Goal: Information Seeking & Learning: Learn about a topic

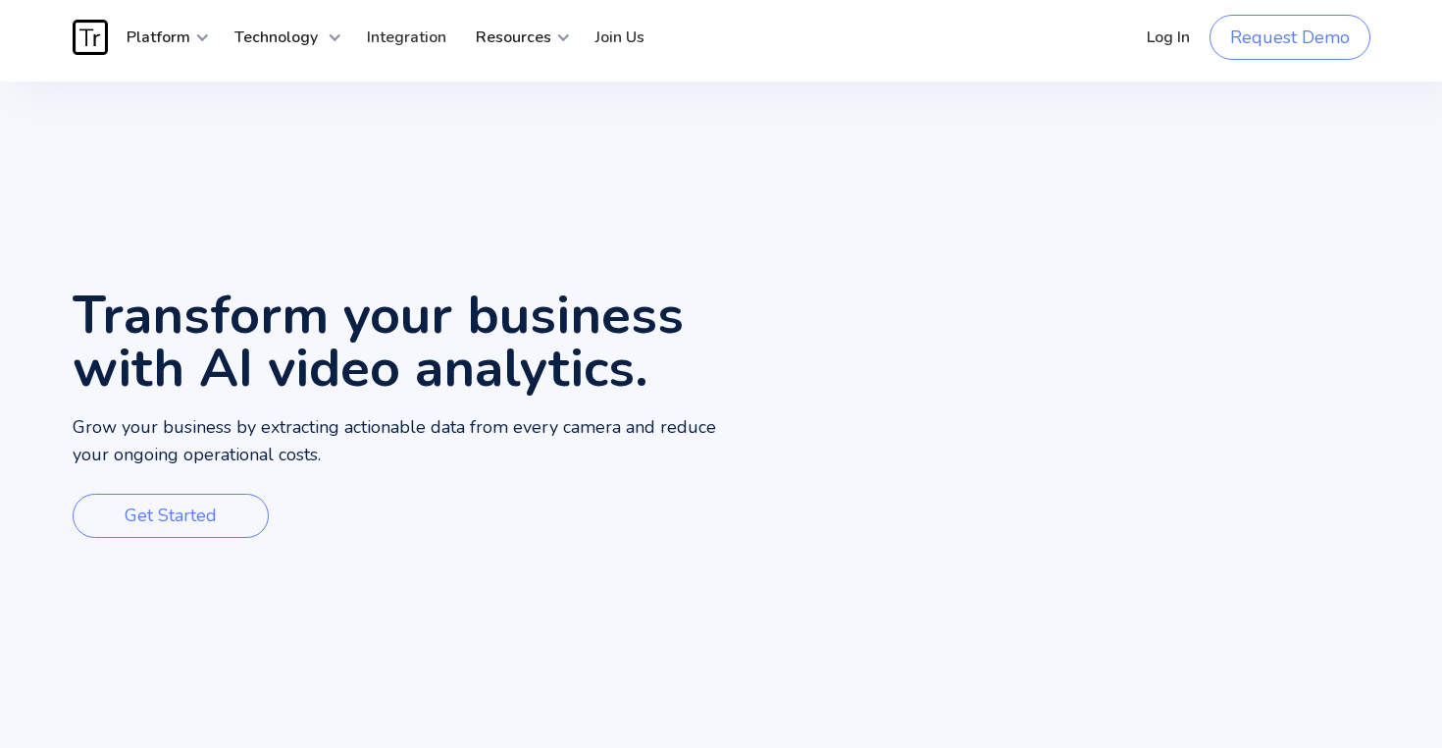
scroll to position [8, 0]
click at [1100, 102] on video "Your browser does not support the video tag." at bounding box center [1081, 416] width 721 height 673
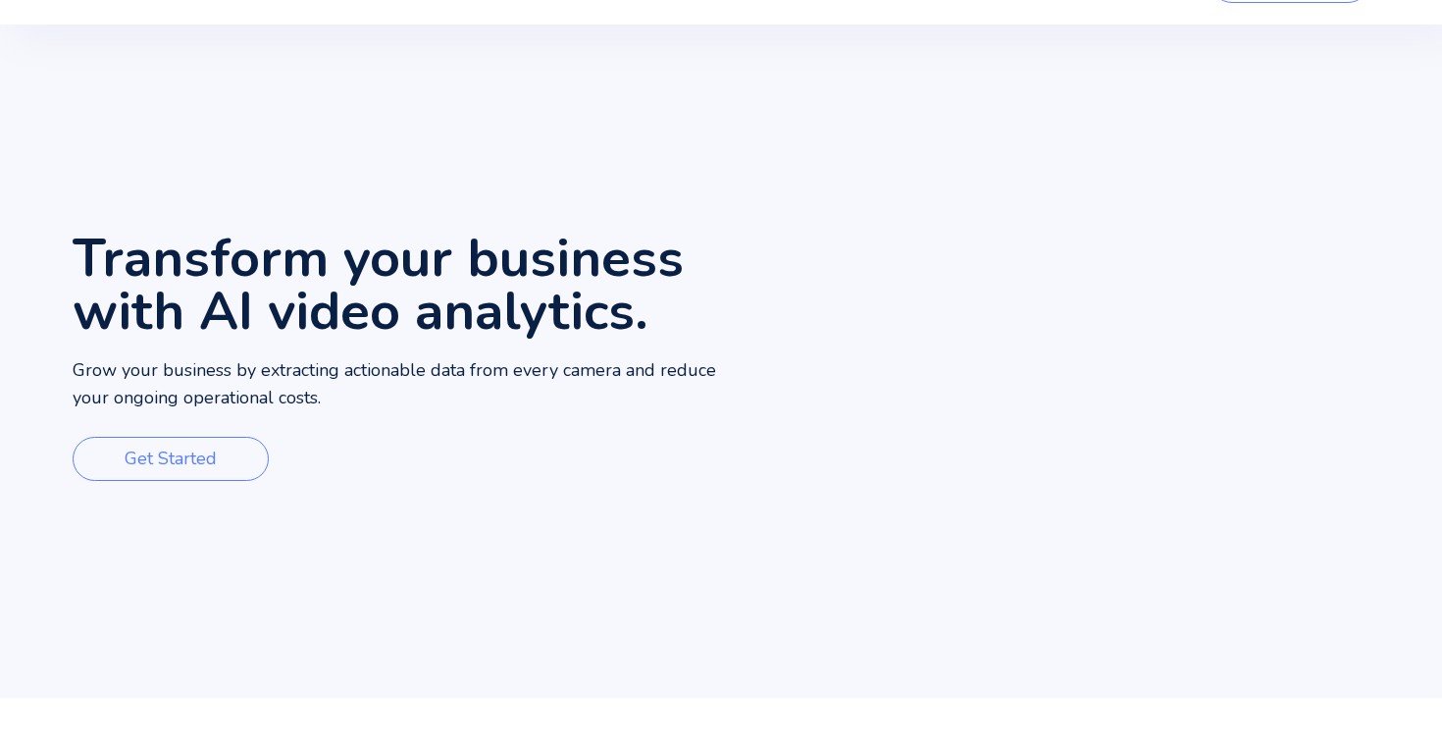
scroll to position [65, 0]
click at [854, 107] on video "Your browser does not support the video tag." at bounding box center [1081, 360] width 721 height 673
click at [125, 231] on h1 "Transform your business with AI video analytics." at bounding box center [397, 284] width 649 height 106
click at [1053, 374] on video "Your browser does not support the video tag." at bounding box center [1081, 360] width 721 height 673
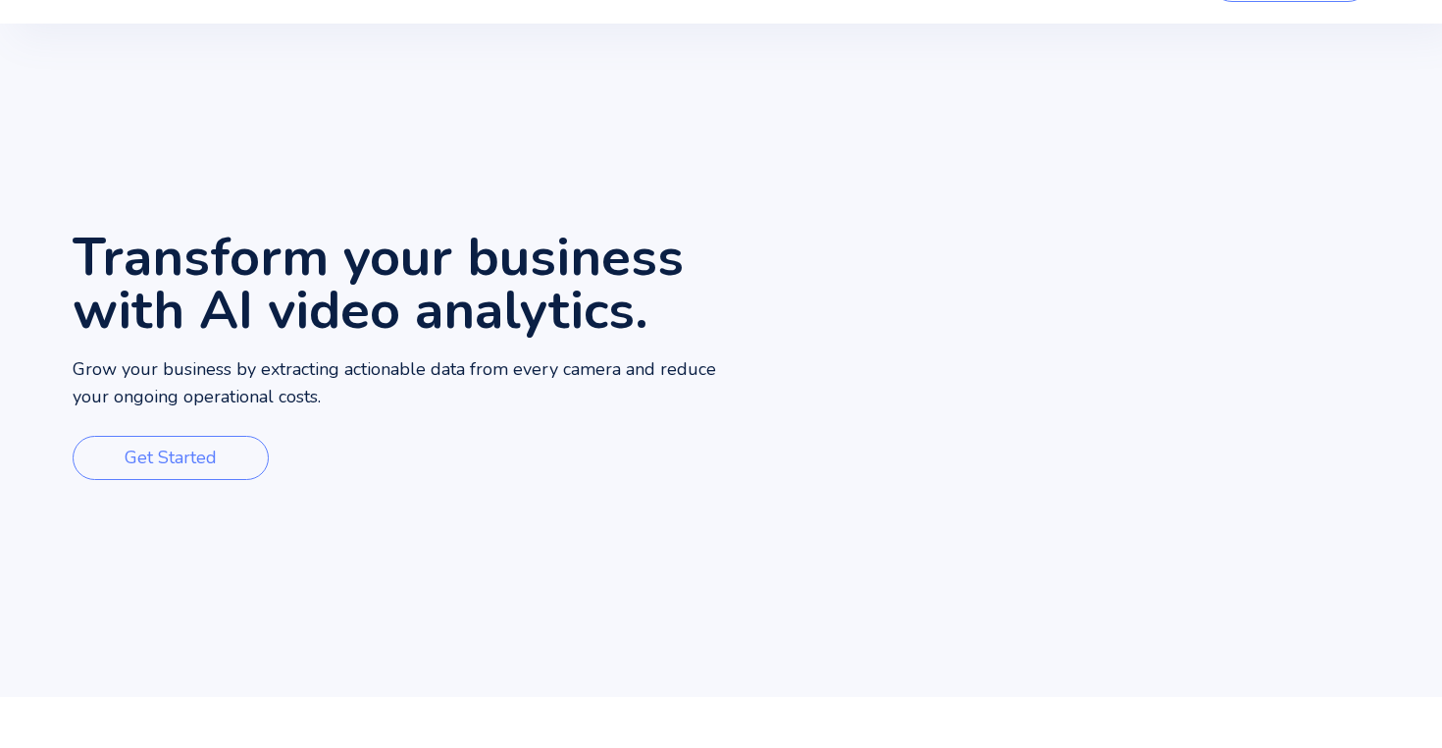
click at [1072, 514] on video "Your browser does not support the video tag." at bounding box center [1081, 360] width 721 height 673
click at [1073, 548] on video "Your browser does not support the video tag." at bounding box center [1081, 360] width 721 height 673
click at [1073, 565] on video "Your browser does not support the video tag." at bounding box center [1081, 360] width 721 height 673
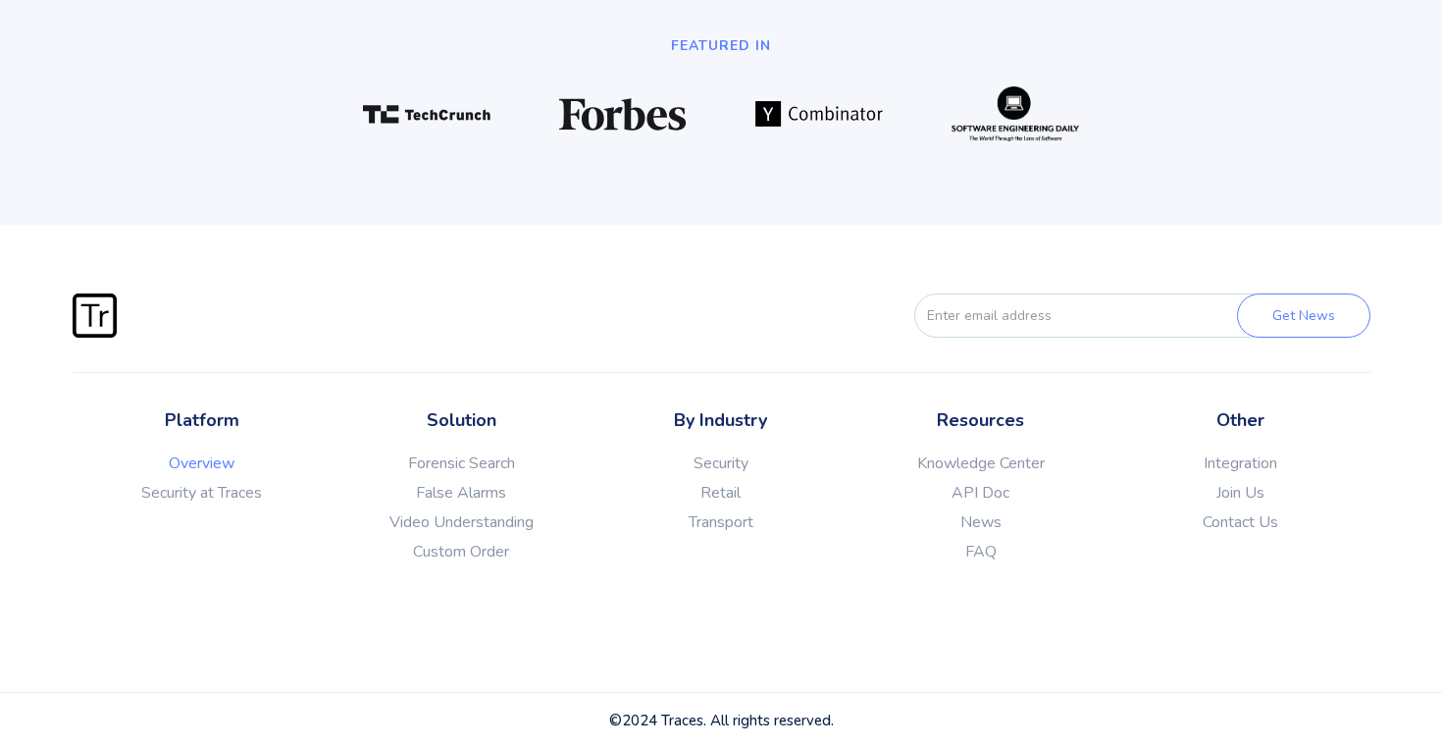
scroll to position [5215, 0]
click at [996, 497] on link "API Doc" at bounding box center [981, 493] width 260 height 20
